Goal: Find specific page/section: Find specific page/section

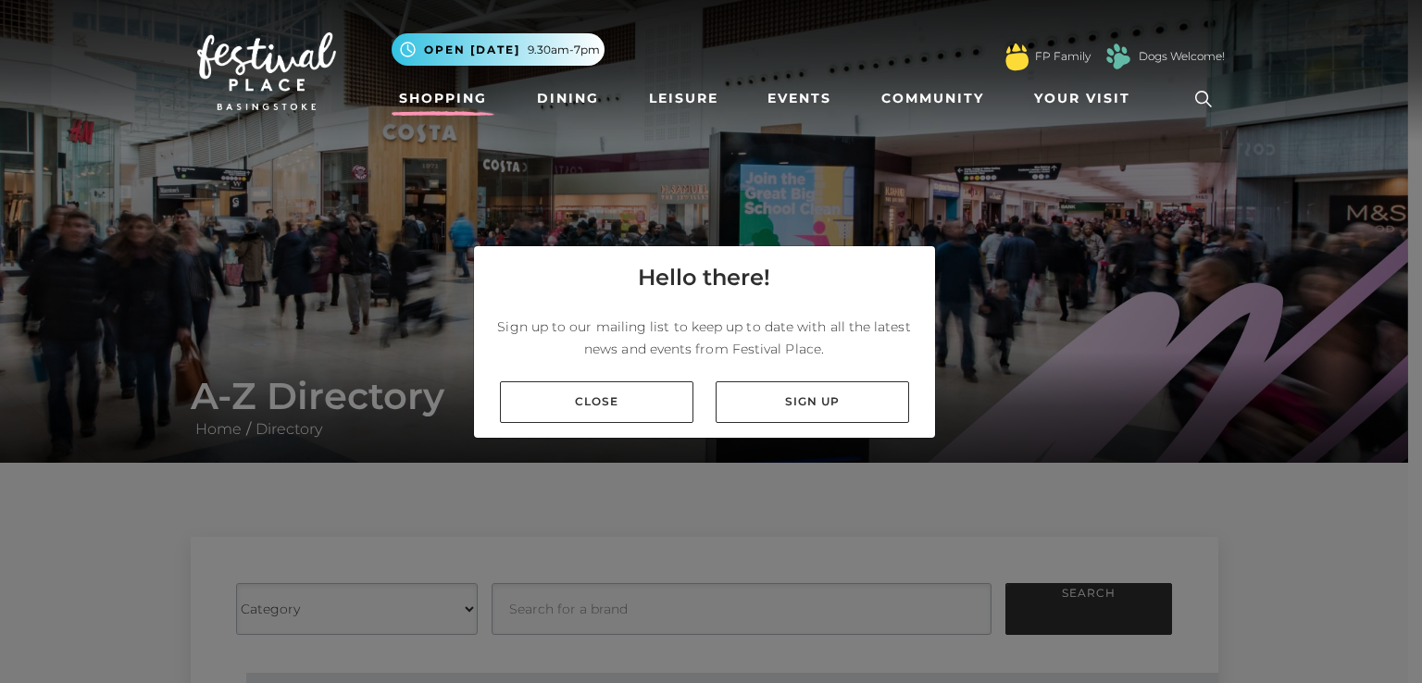
click at [442, 95] on link "Shopping" at bounding box center [443, 98] width 103 height 34
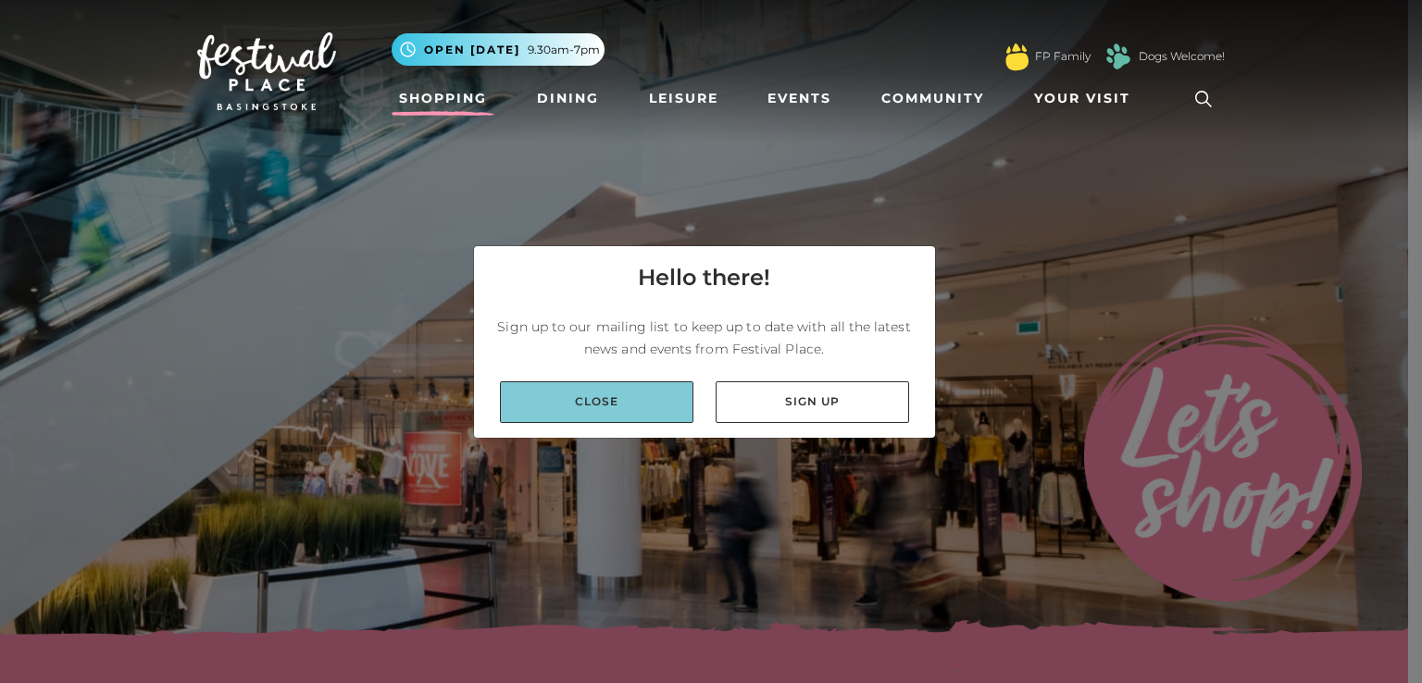
click at [611, 400] on link "Close" at bounding box center [597, 402] width 194 height 42
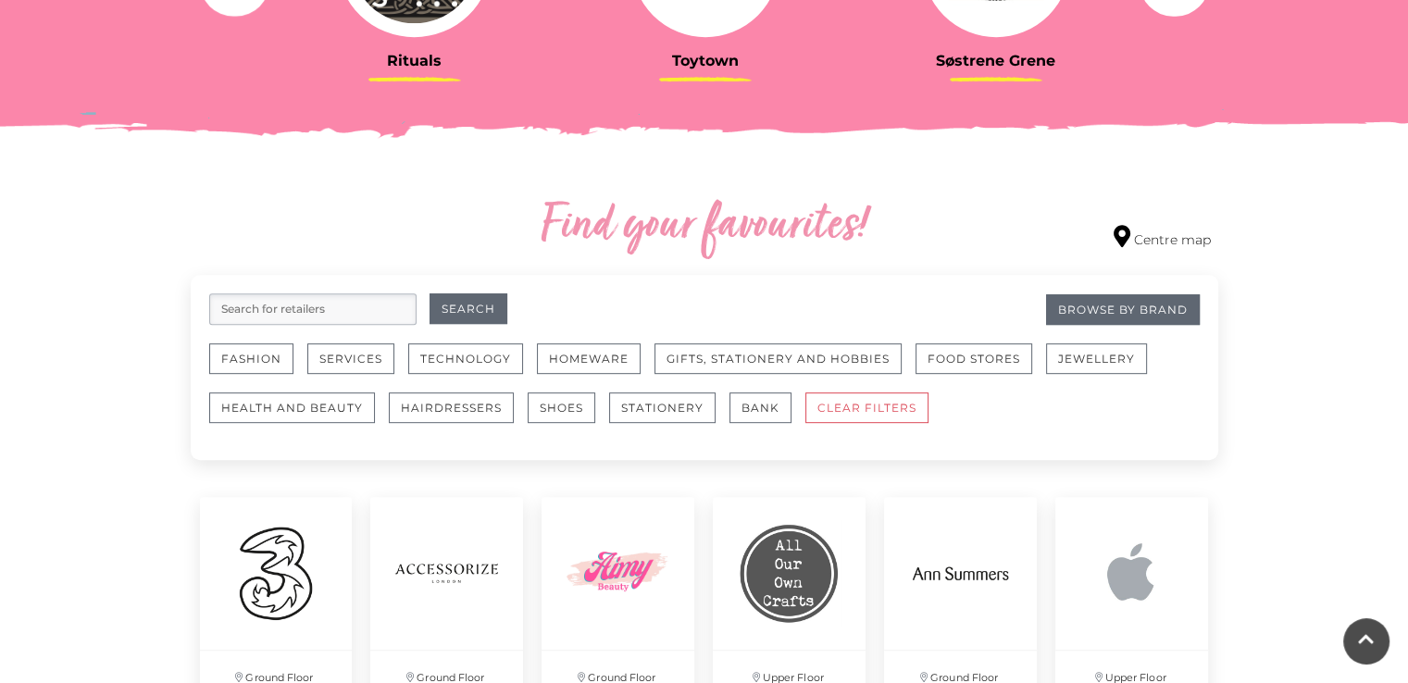
scroll to position [926, 0]
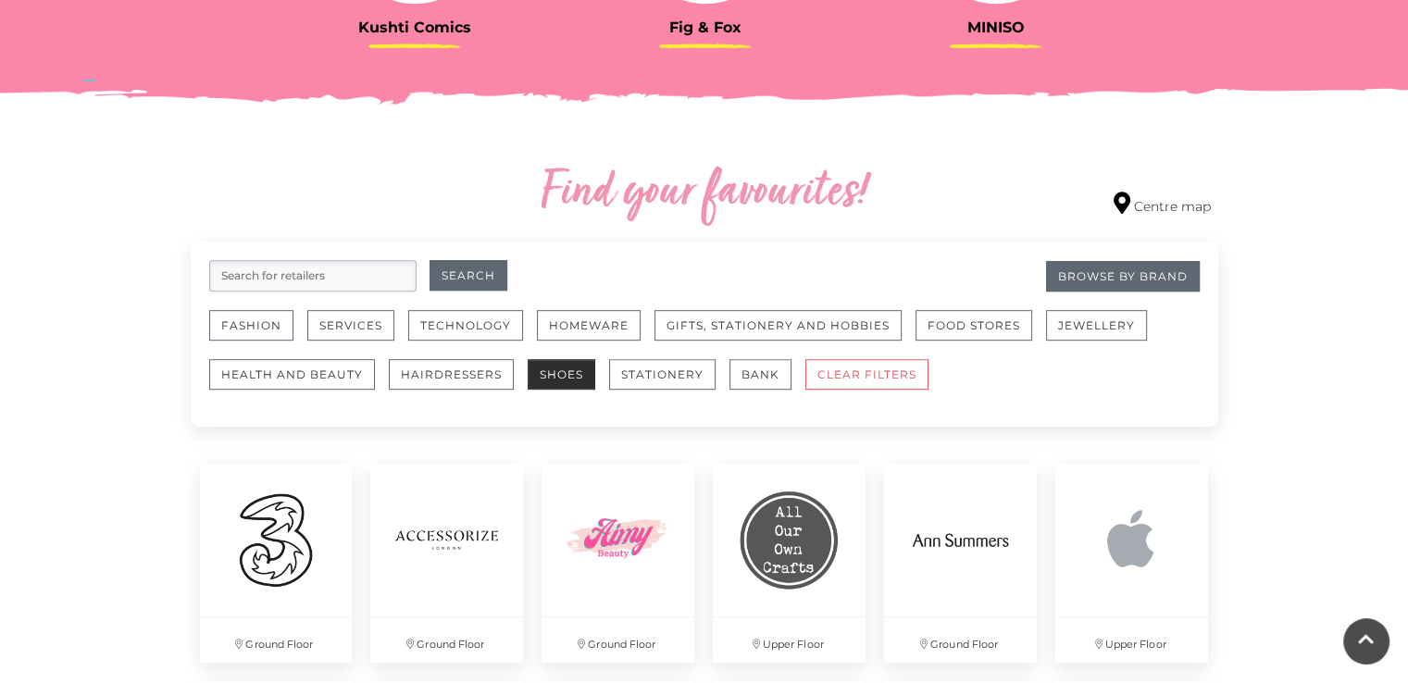
click at [548, 376] on button "Shoes" at bounding box center [562, 374] width 68 height 31
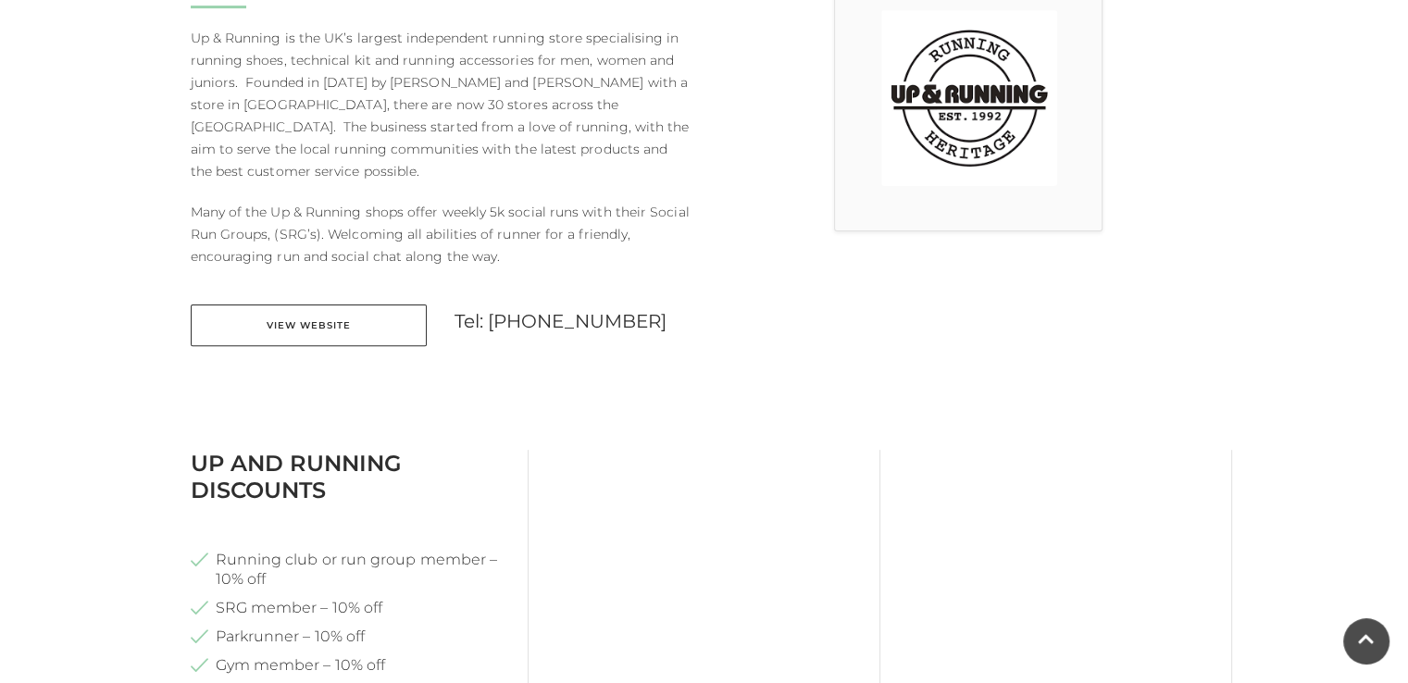
scroll to position [648, 0]
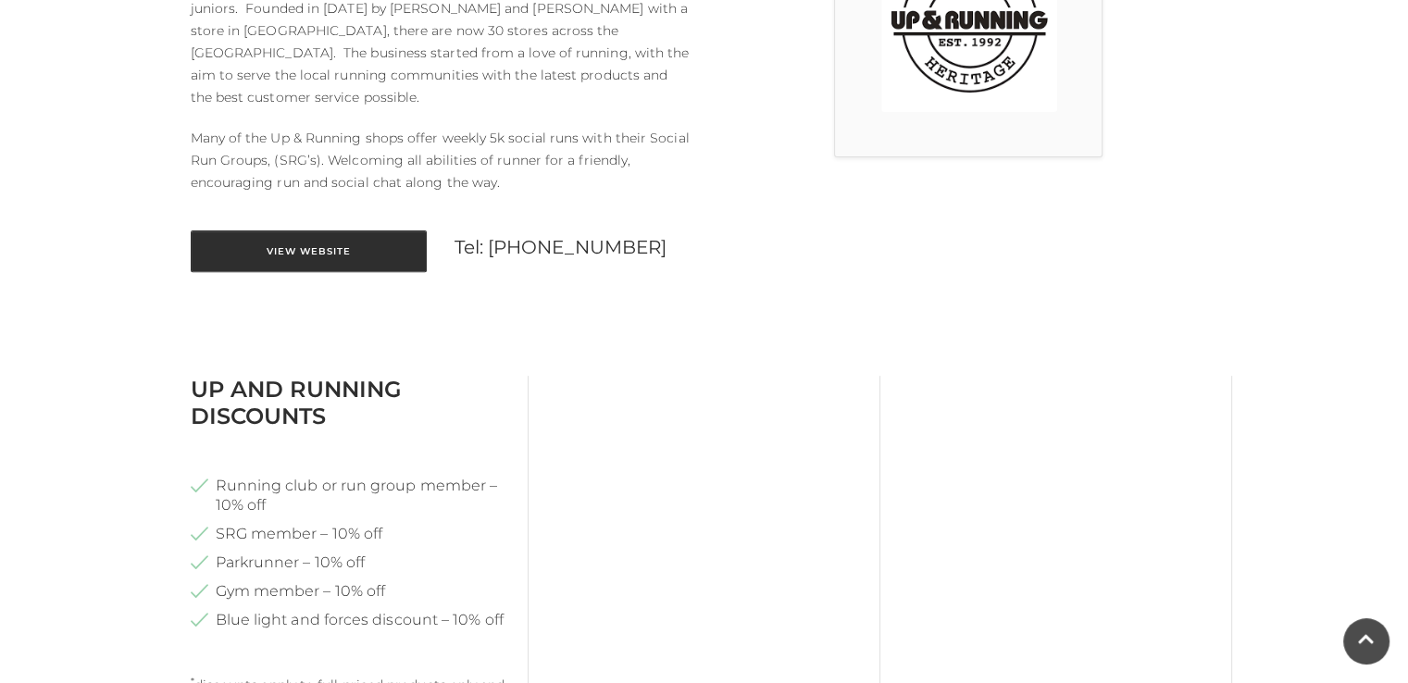
click at [308, 232] on link "View Website" at bounding box center [309, 252] width 236 height 42
